Goal: Use online tool/utility: Use online tool/utility

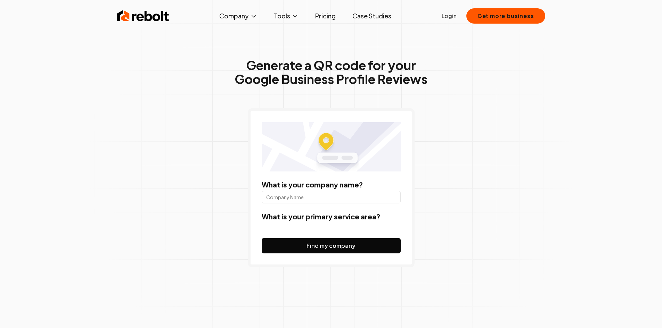
click at [297, 222] on form "What is your company name? What is your primary service area? Find my company" at bounding box center [331, 217] width 139 height 74
click at [297, 231] on form "What is your company name? What is your primary service area? Find my company" at bounding box center [331, 217] width 139 height 74
click at [334, 189] on div "What is your company name?" at bounding box center [331, 192] width 139 height 24
click at [331, 192] on input "What is your company name?" at bounding box center [331, 197] width 139 height 13
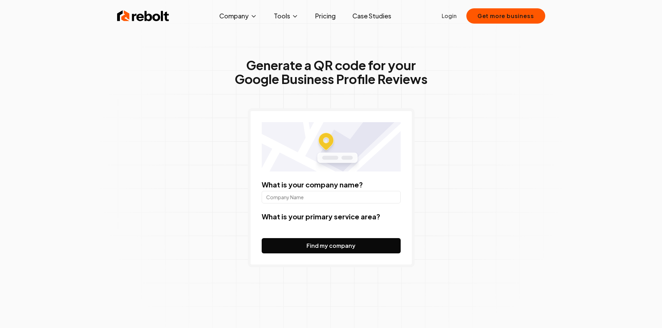
type input "fine cleaners"
click at [315, 230] on form "What is your company name? fine cleaners What is your primary service area? Fin…" at bounding box center [331, 217] width 139 height 74
drag, startPoint x: 336, startPoint y: 228, endPoint x: 294, endPoint y: 217, distance: 43.5
click at [294, 217] on label "What is your primary service area?" at bounding box center [321, 216] width 118 height 9
click at [331, 246] on button "Find my company" at bounding box center [331, 245] width 139 height 15
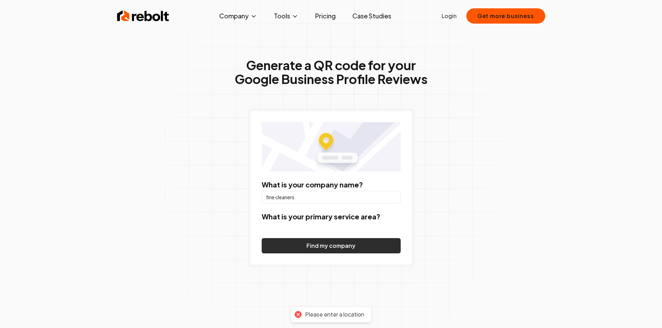
click at [331, 246] on button "Find my company" at bounding box center [331, 245] width 139 height 15
